Goal: Information Seeking & Learning: Learn about a topic

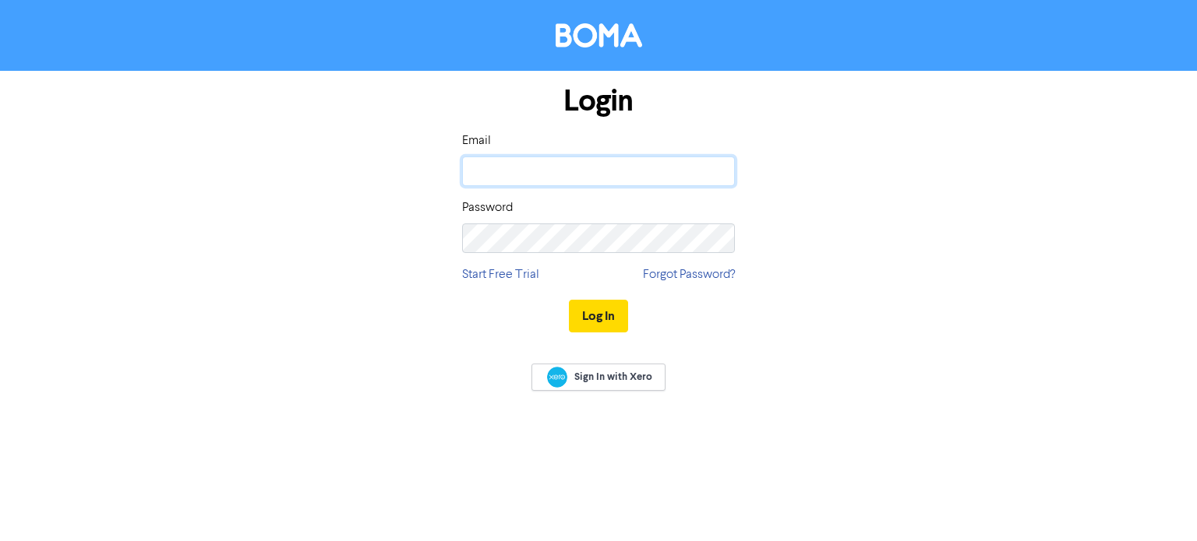
click at [608, 183] on input "email" at bounding box center [598, 172] width 273 height 30
type input "[US_STATE][EMAIL_ADDRESS][PERSON_NAME][DOMAIN_NAME]"
click at [569, 300] on button "Log In" at bounding box center [598, 316] width 59 height 33
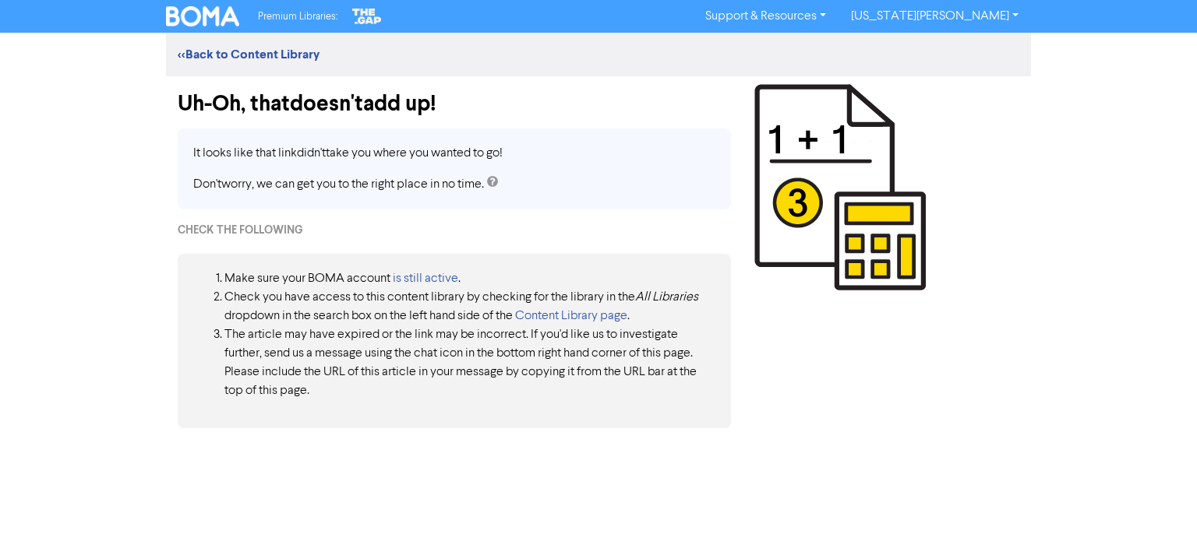
click at [279, 43] on div "<< Back to Content Library" at bounding box center [598, 55] width 865 height 44
click at [280, 51] on link "<< Back to Content Library" at bounding box center [249, 55] width 142 height 16
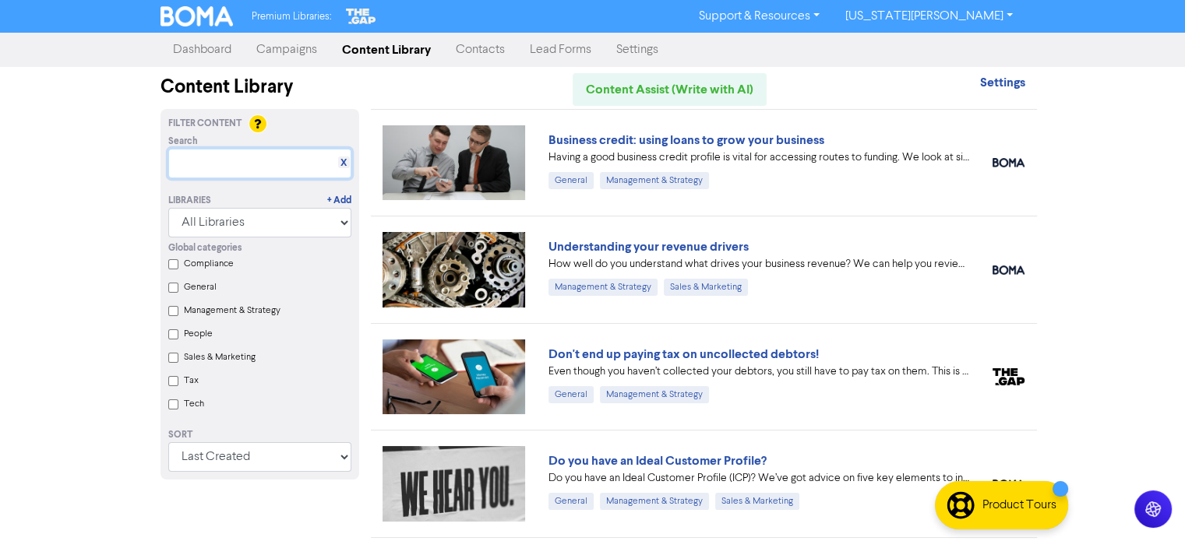
click at [289, 154] on input "text" at bounding box center [259, 164] width 183 height 30
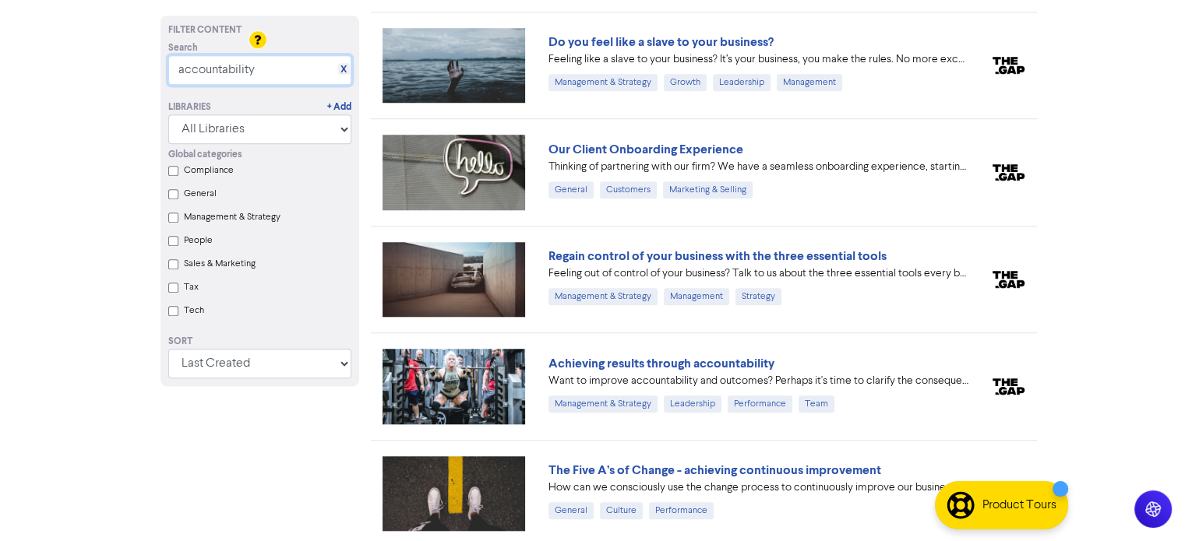
scroll to position [1299, 0]
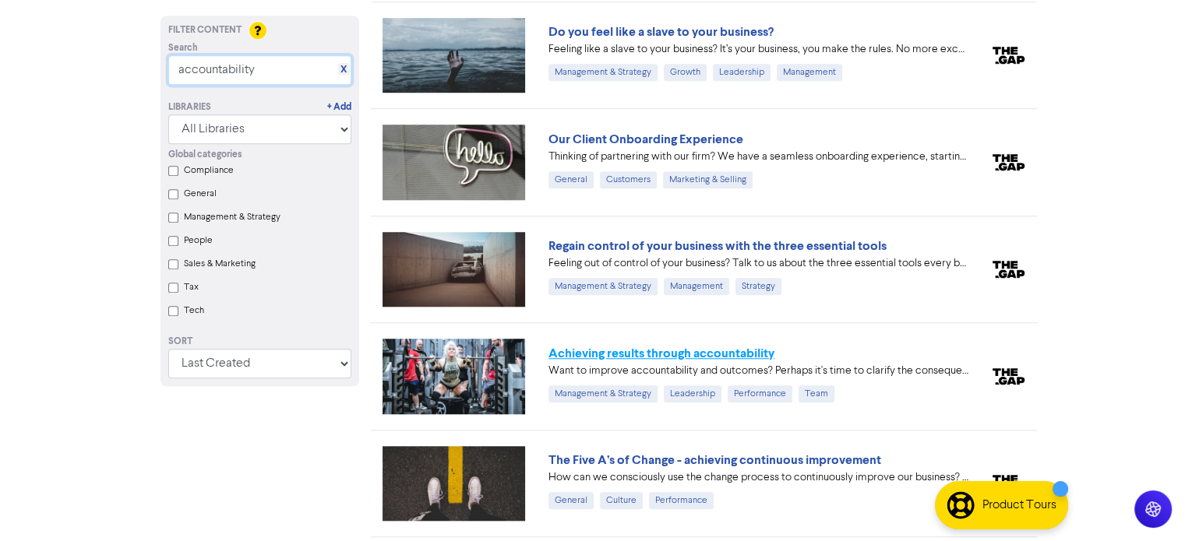
type input "accountability"
click at [739, 346] on link "Achieving results through accountability" at bounding box center [661, 354] width 226 height 16
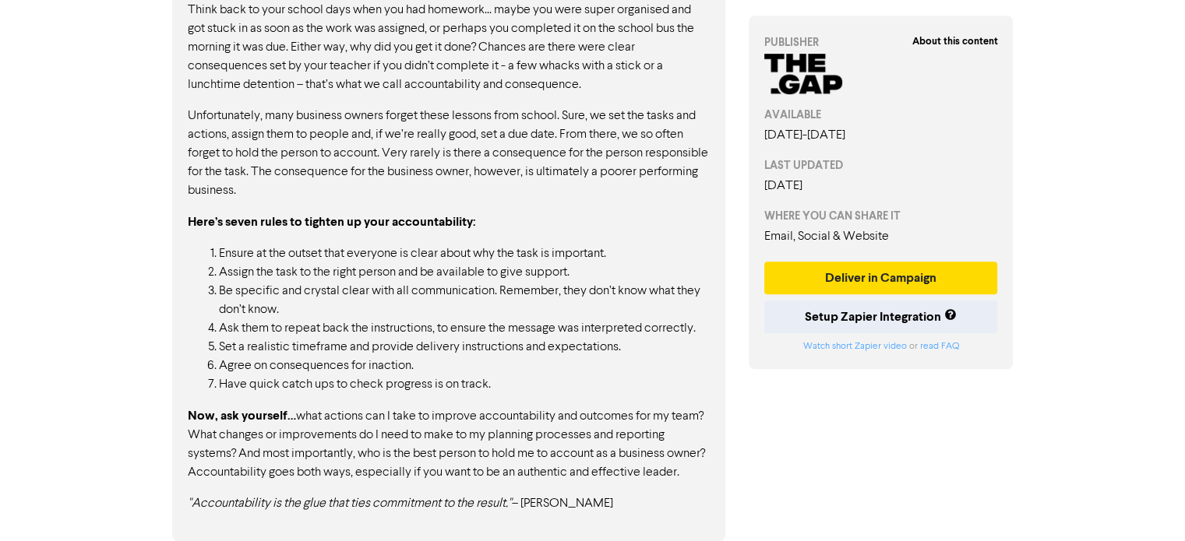
scroll to position [963, 0]
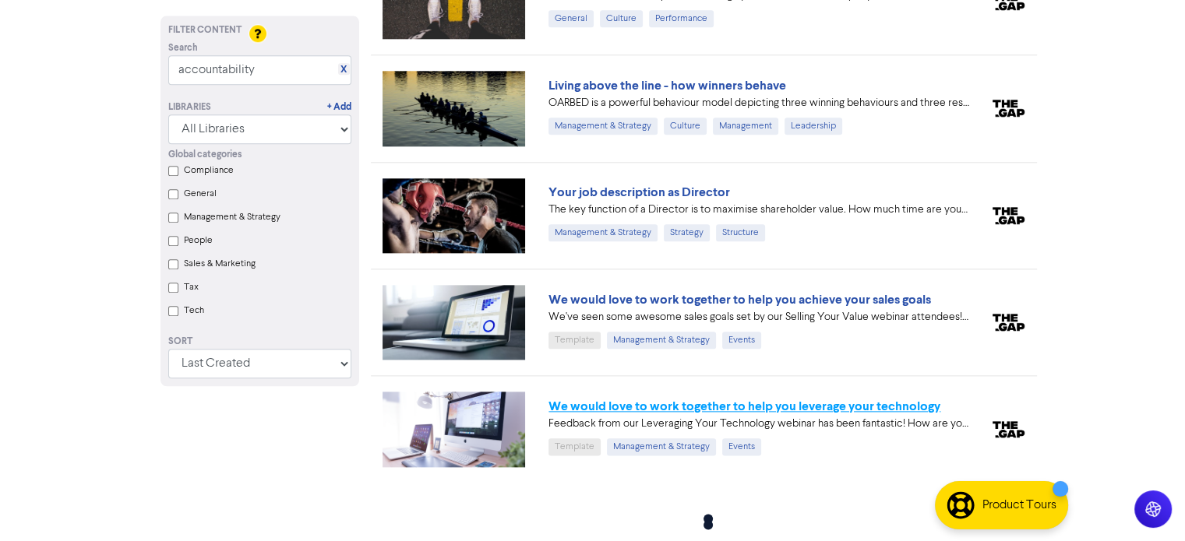
scroll to position [1783, 0]
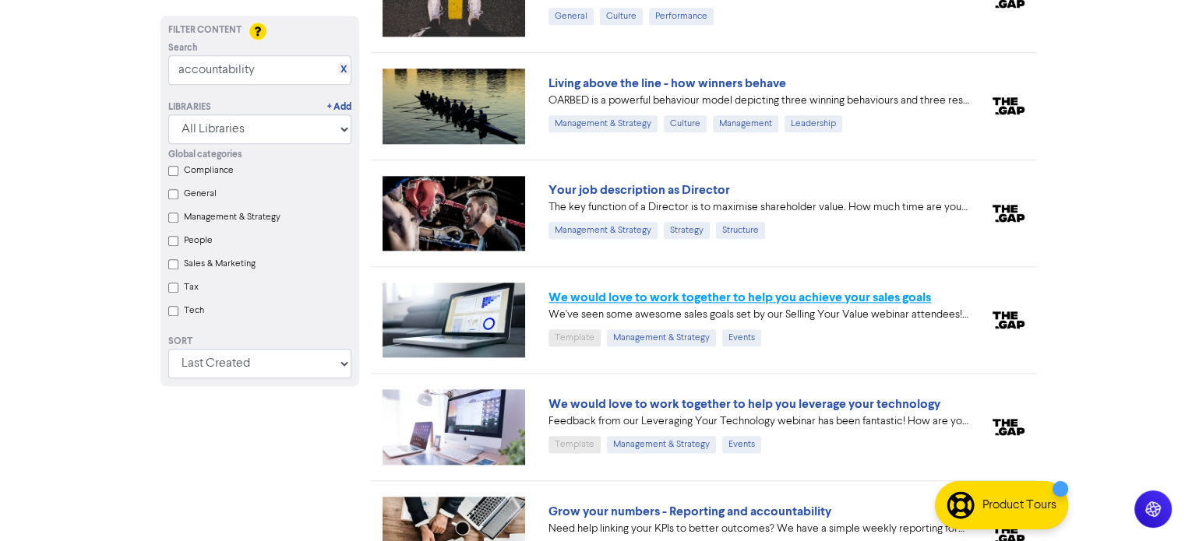
click at [851, 290] on link "We would love to work together to help you achieve your sales goals" at bounding box center [739, 298] width 383 height 16
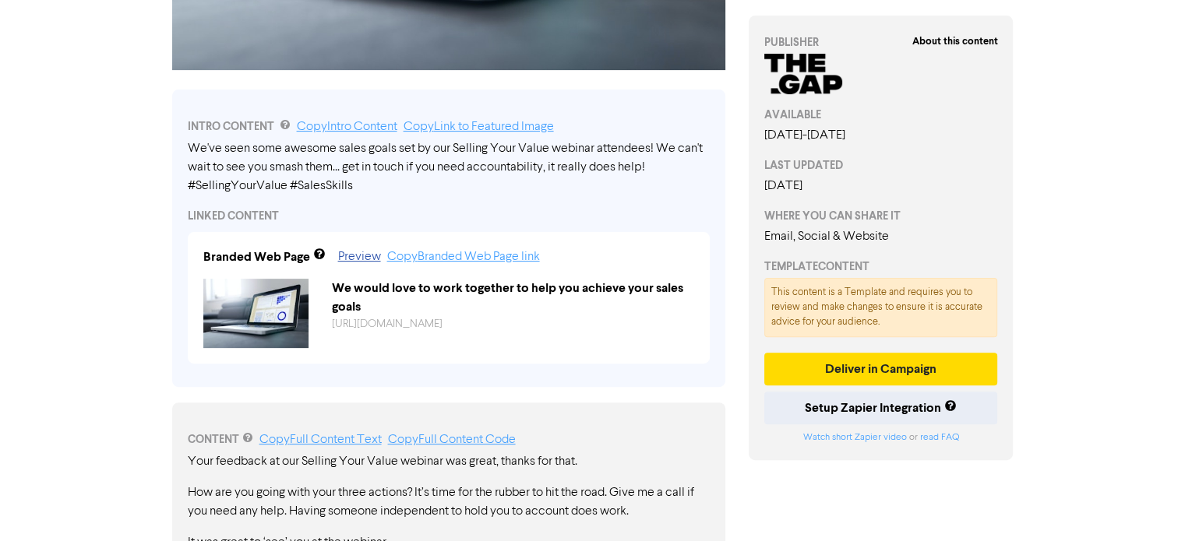
scroll to position [485, 0]
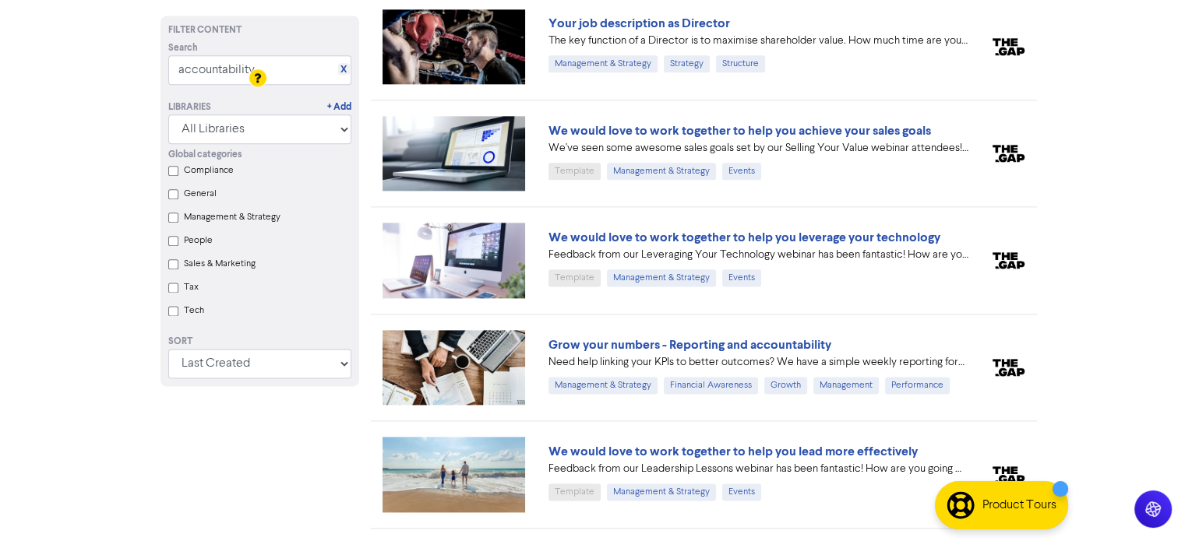
scroll to position [1997, 0]
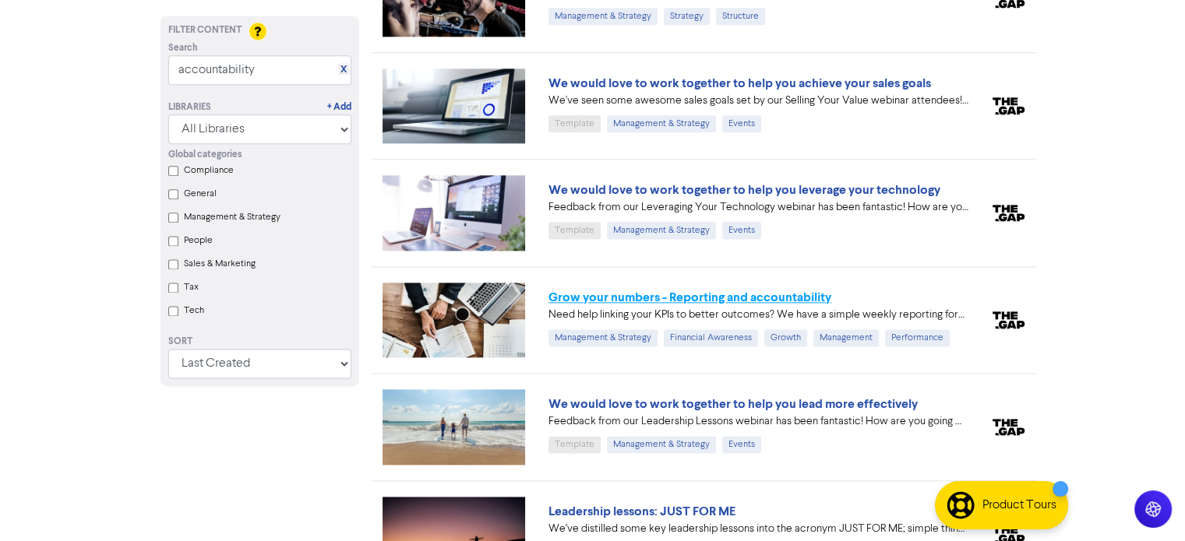
click at [697, 290] on link "Grow your numbers - Reporting and accountability" at bounding box center [689, 298] width 283 height 16
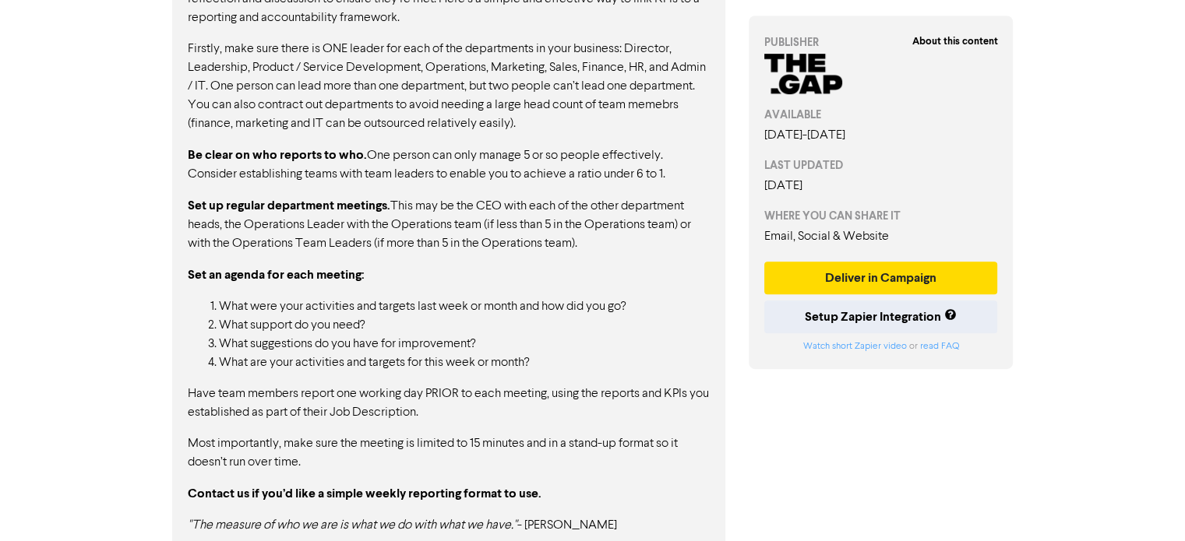
scroll to position [908, 0]
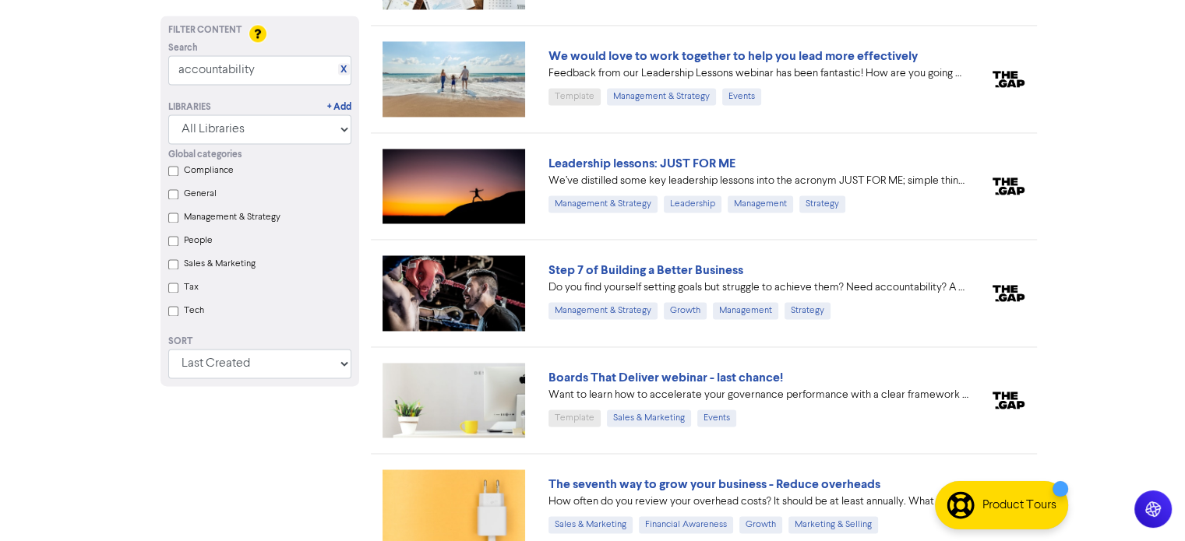
scroll to position [2349, 0]
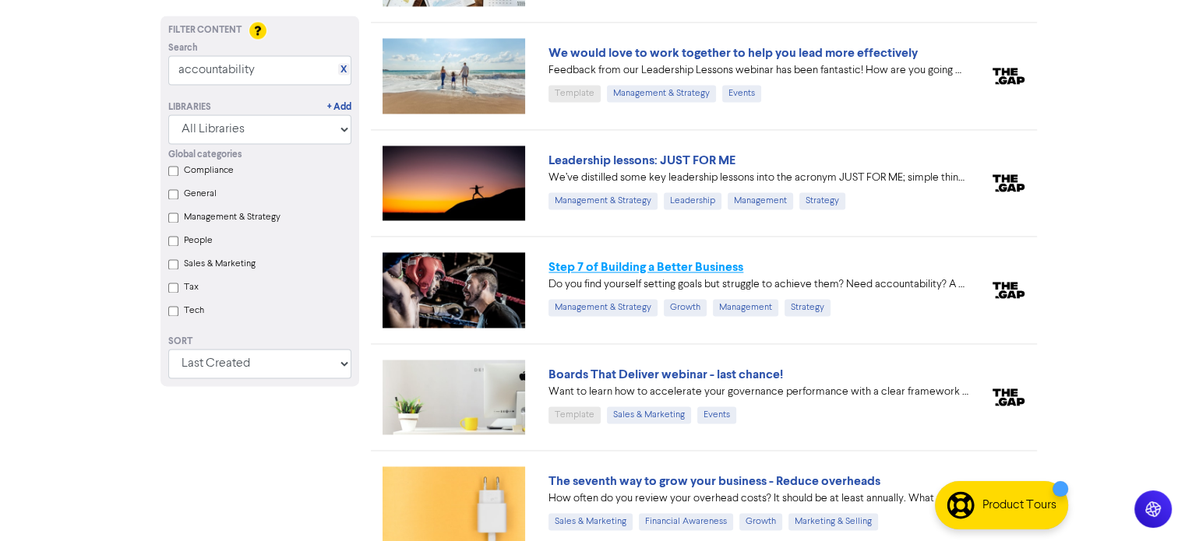
click at [682, 259] on link "Step 7 of Building a Better Business" at bounding box center [645, 267] width 195 height 16
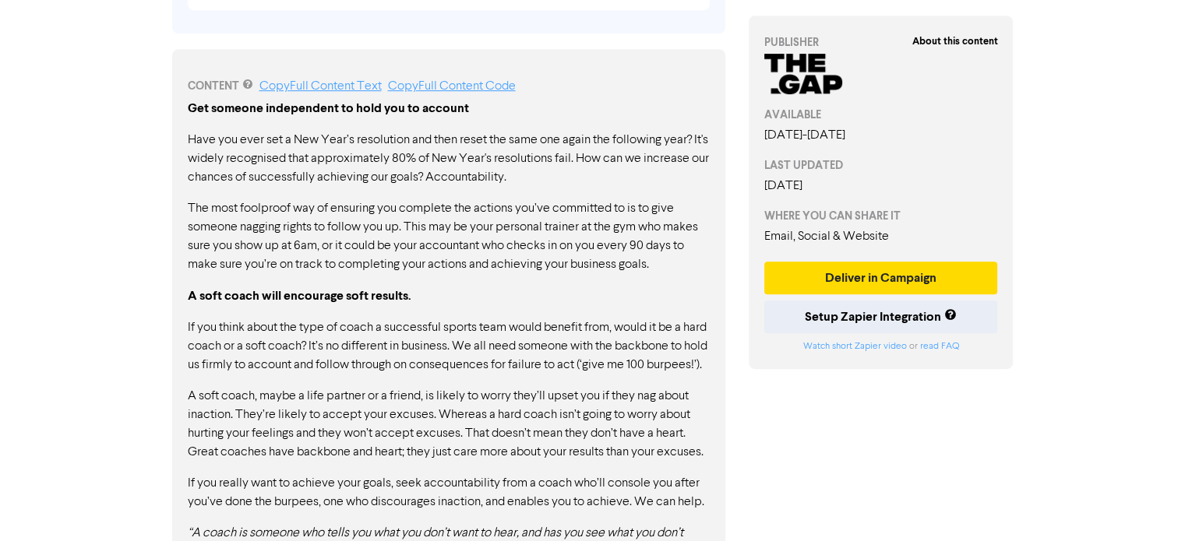
scroll to position [863, 0]
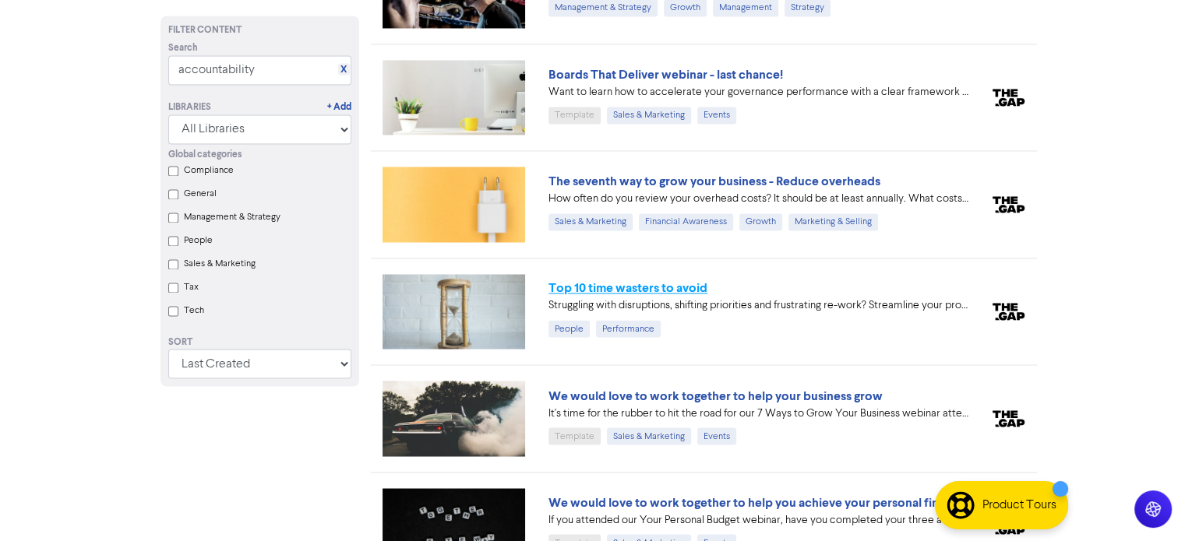
scroll to position [2660, 0]
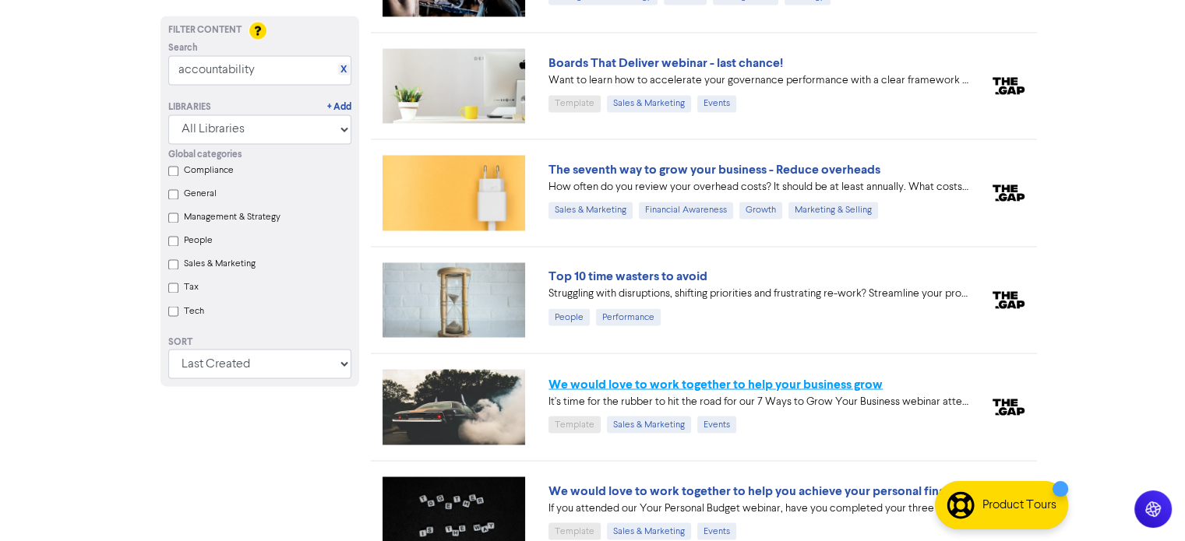
click at [684, 376] on link "We would love to work together to help your business grow" at bounding box center [715, 384] width 334 height 16
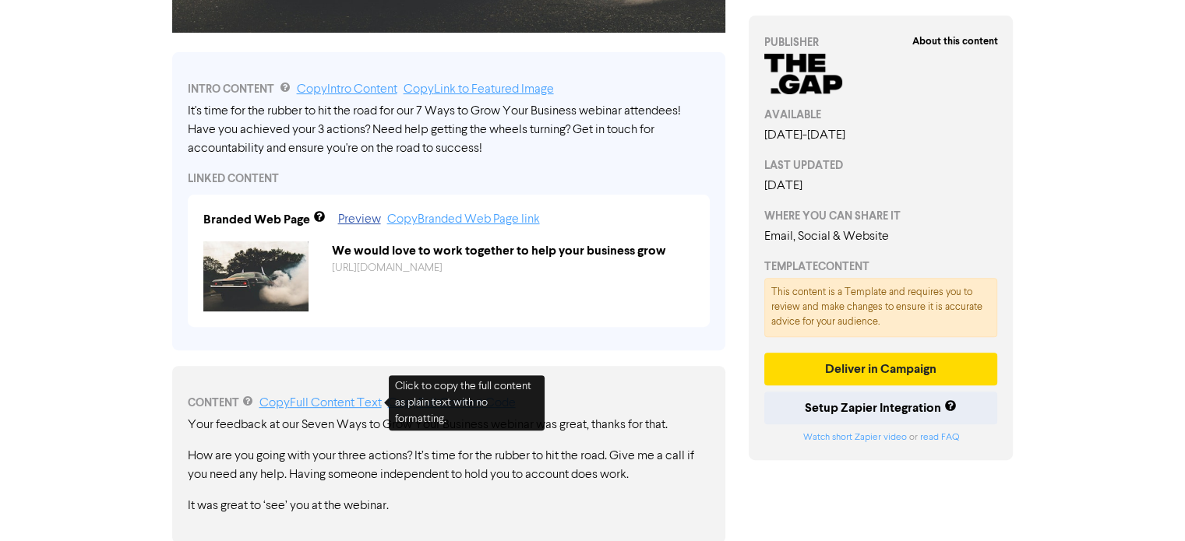
scroll to position [488, 0]
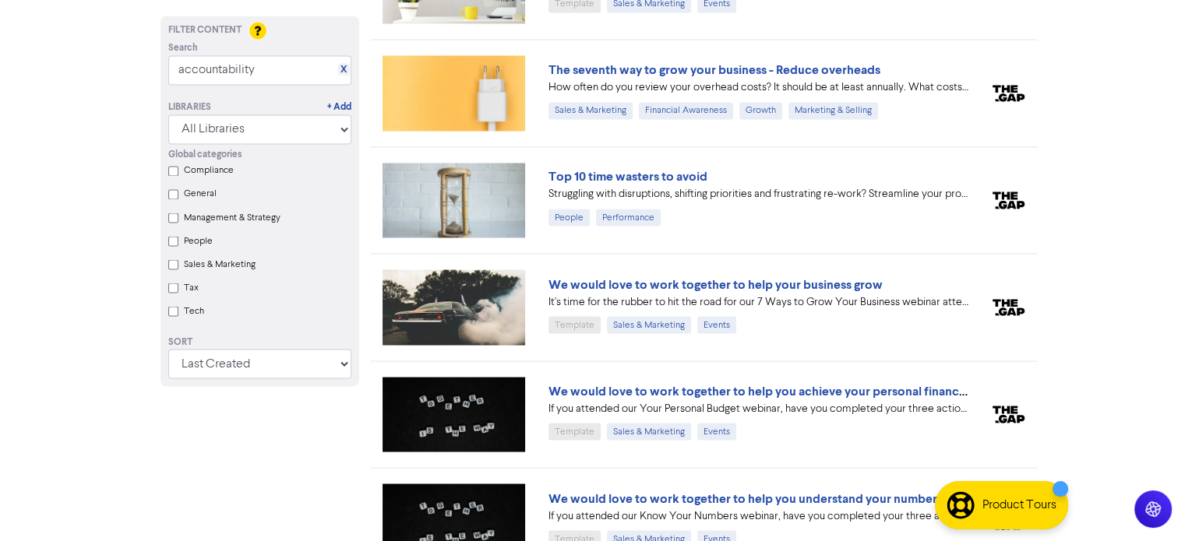
scroll to position [2755, 0]
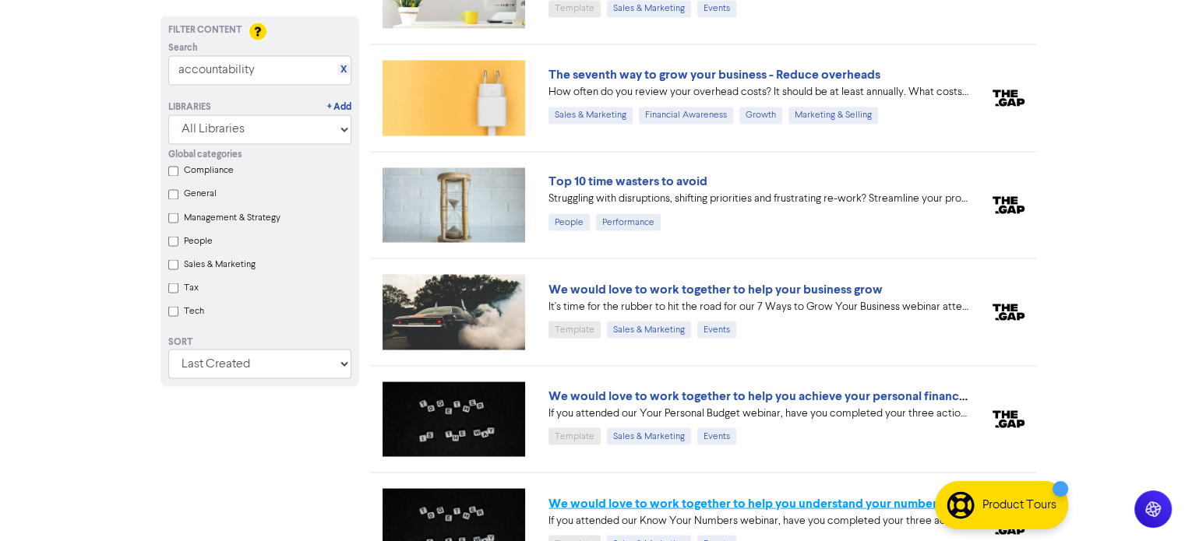
click at [831, 495] on link "We would love to work together to help you understand your numbers" at bounding box center [745, 503] width 394 height 16
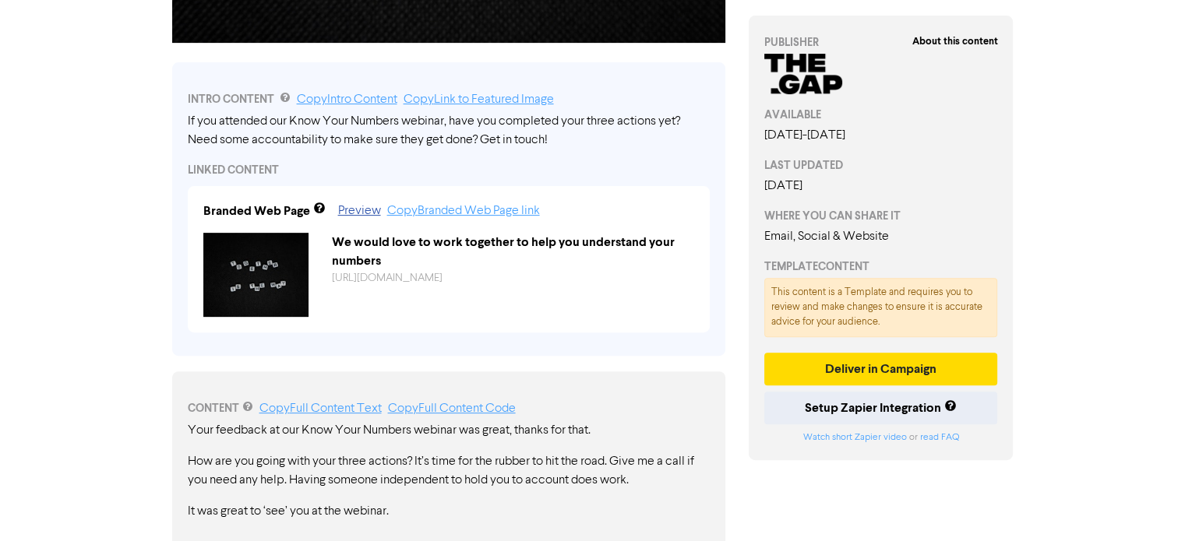
scroll to position [557, 0]
